Goal: Find specific page/section: Find specific page/section

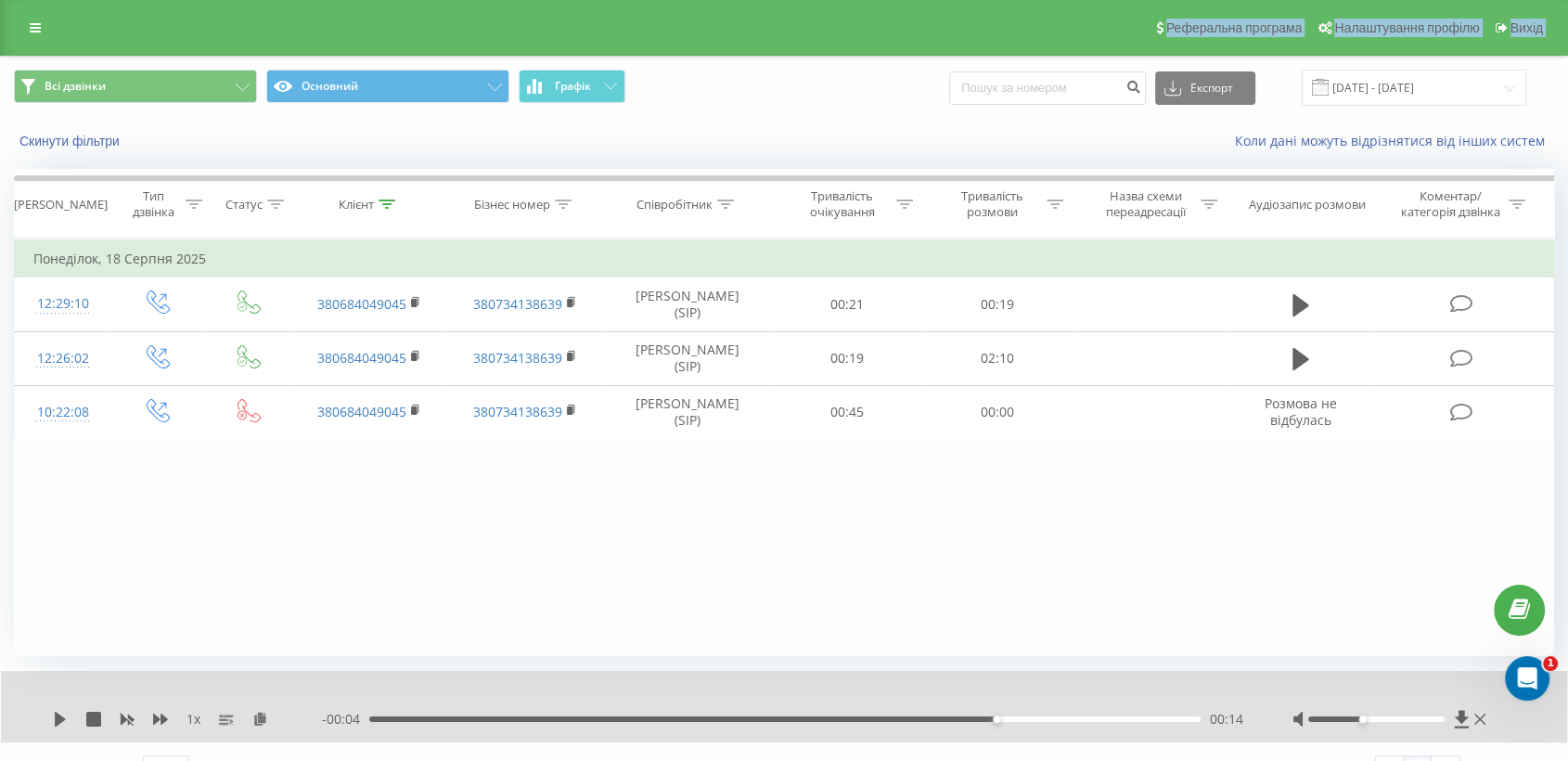
drag, startPoint x: 8, startPoint y: 47, endPoint x: 10, endPoint y: 30, distance: 17.1
click at [10, 39] on div "Реферальна програма Налаштування профілю Вихід Всі дзвінки Основний Графік Експ…" at bounding box center [784, 399] width 1568 height 797
click at [10, 30] on div "Реферальна програма Налаштування профілю Вихід" at bounding box center [784, 28] width 1568 height 55
click at [16, 28] on div "Реферальна програма Налаштування профілю Вихід" at bounding box center [784, 28] width 1568 height 55
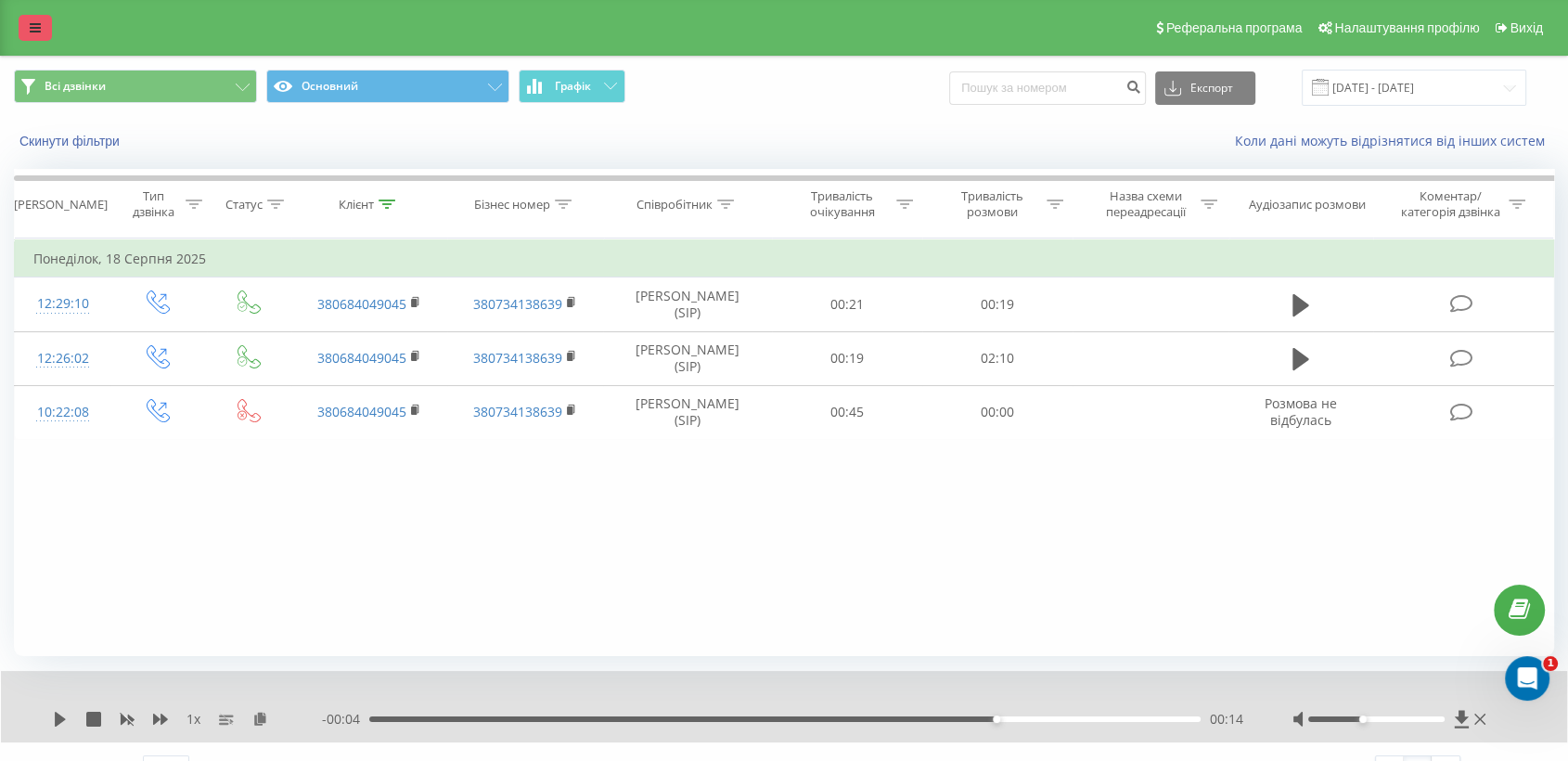
click at [45, 22] on link at bounding box center [34, 28] width 33 height 26
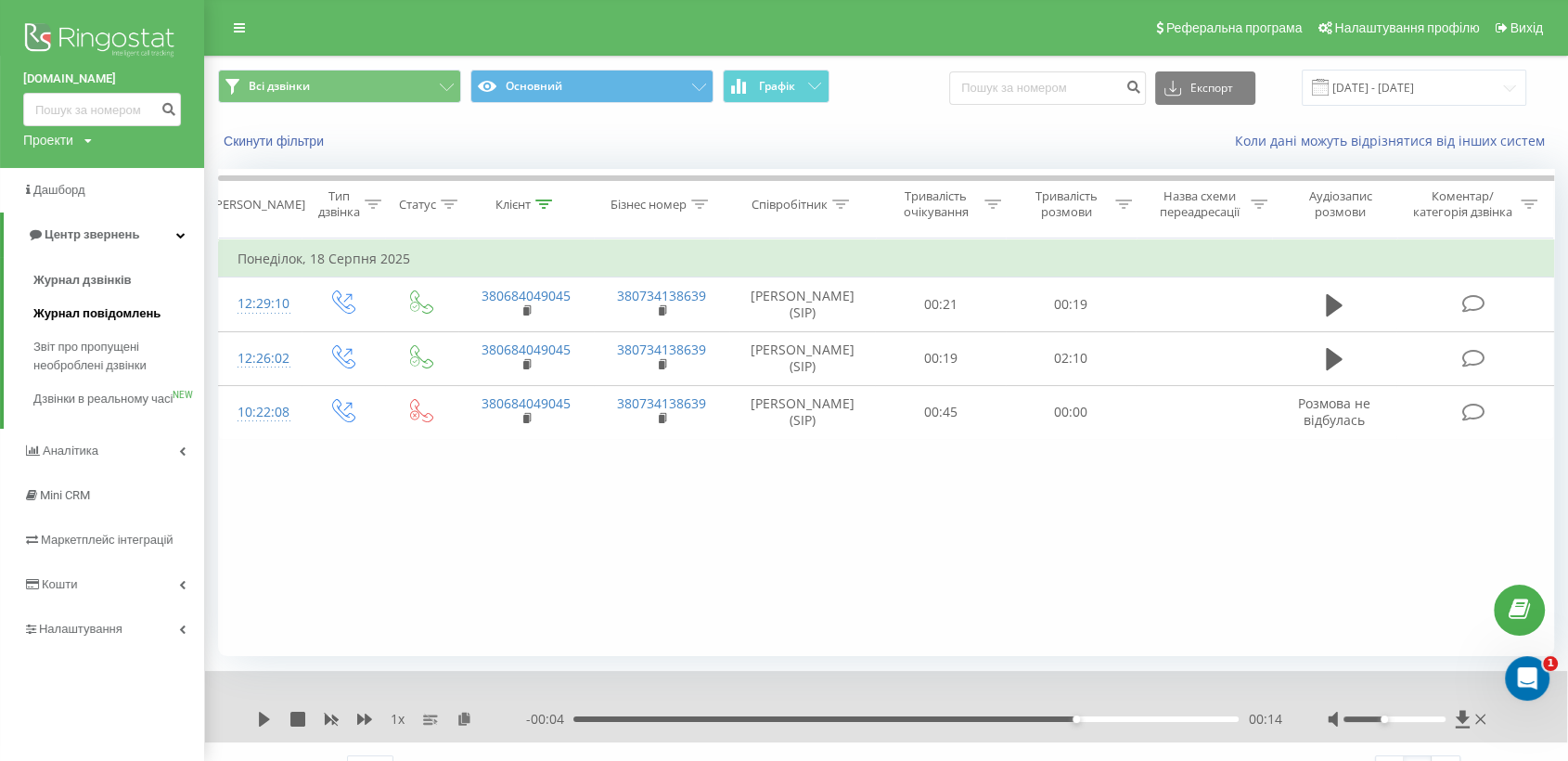
click at [77, 298] on link "Журнал повідомлень" at bounding box center [118, 313] width 171 height 33
